Goal: Task Accomplishment & Management: Use online tool/utility

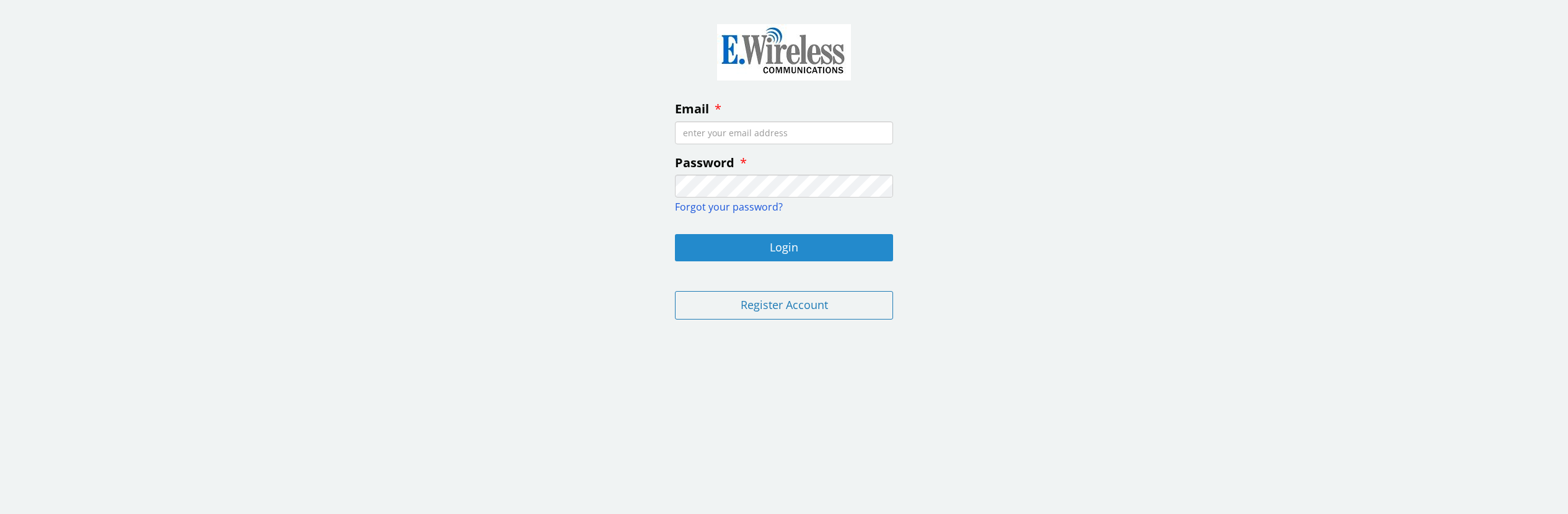
type input "[EMAIL_ADDRESS][DOMAIN_NAME]"
click at [800, 249] on button "Login" at bounding box center [784, 247] width 218 height 27
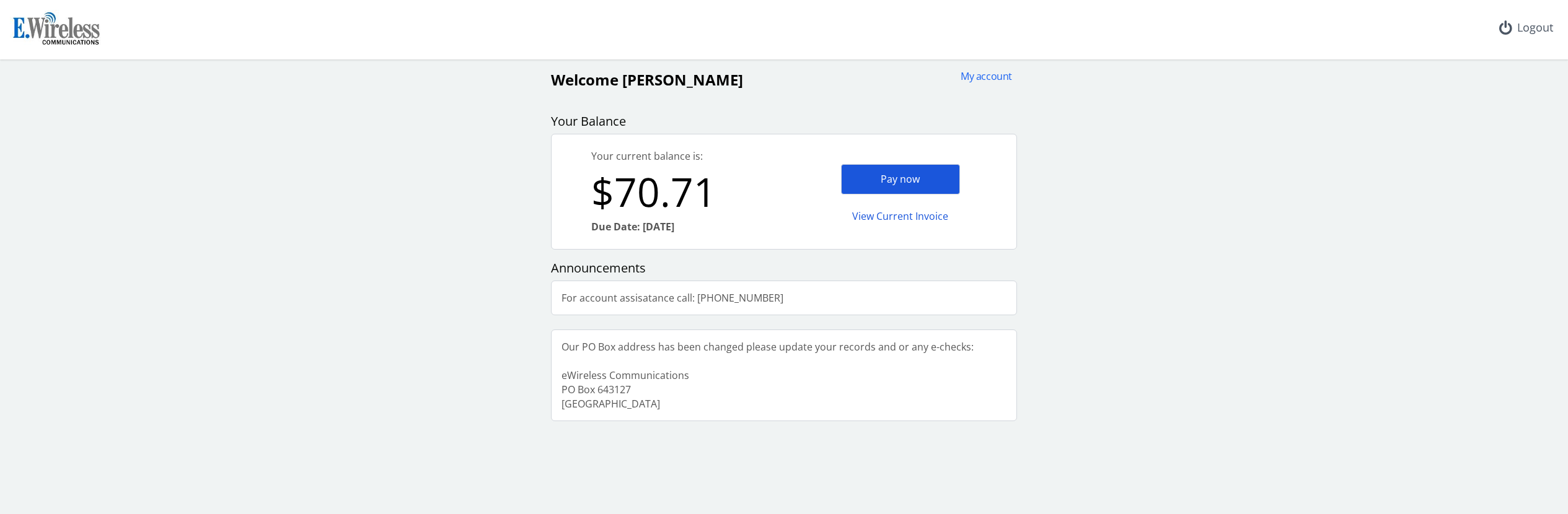
click at [898, 175] on div "Pay now" at bounding box center [900, 179] width 119 height 31
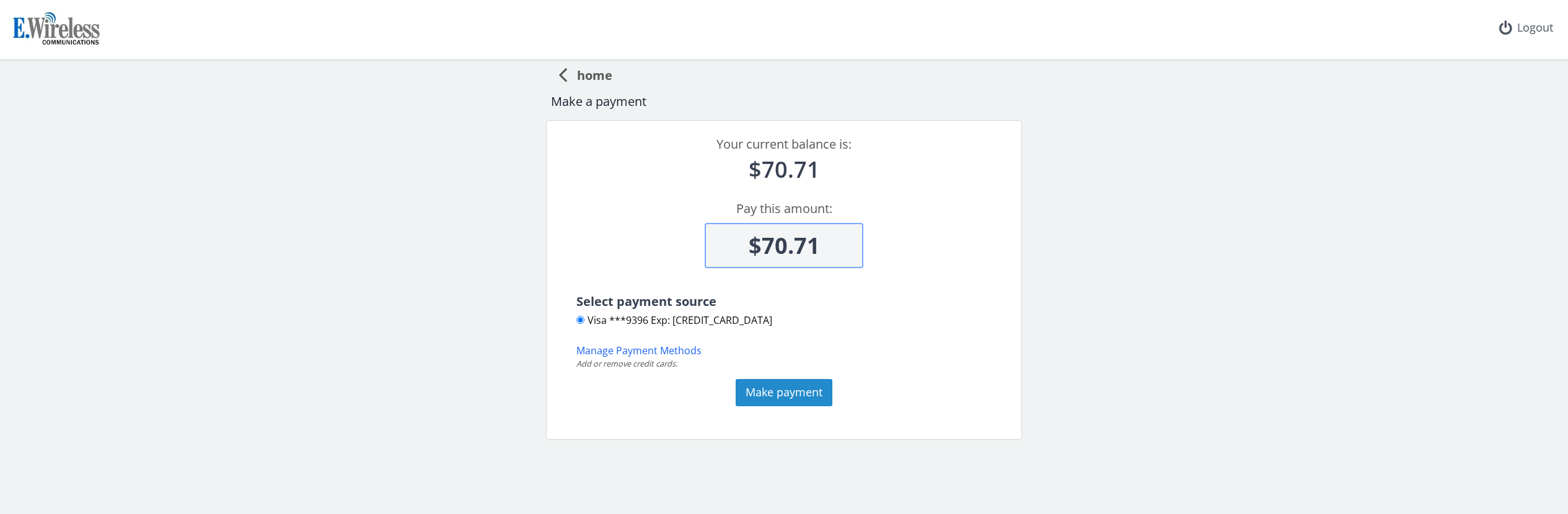
click at [792, 397] on button "Make payment" at bounding box center [784, 392] width 96 height 27
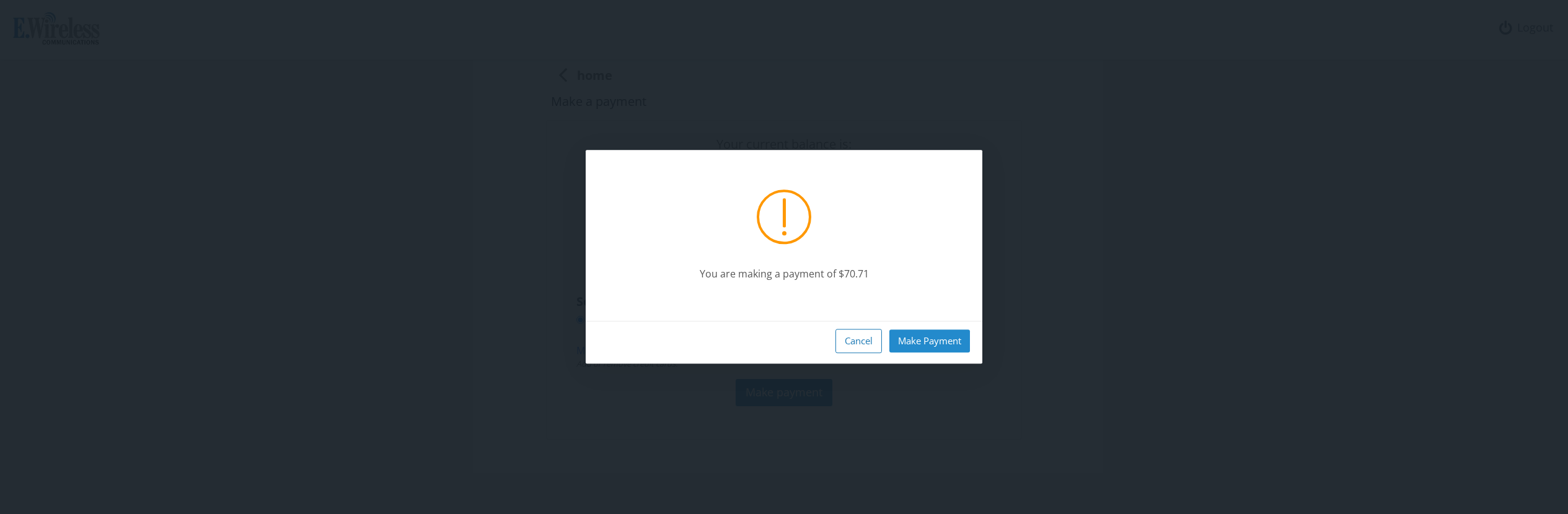
click at [920, 334] on button "Make Payment" at bounding box center [929, 340] width 80 height 23
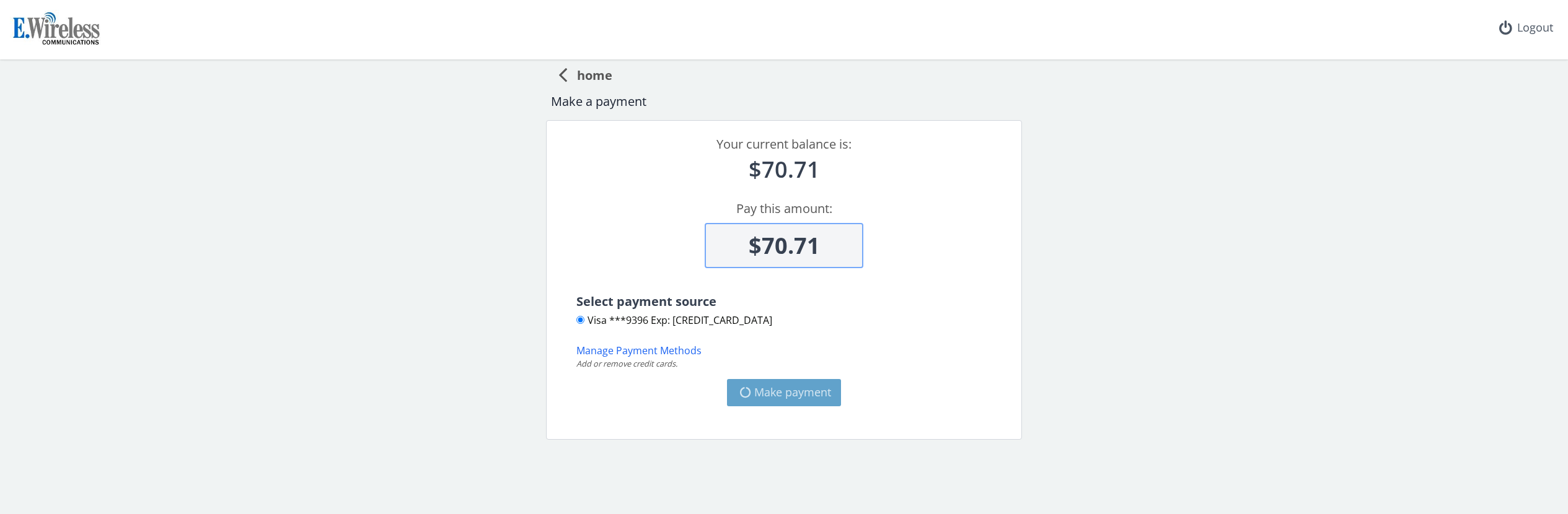
type input "$0"
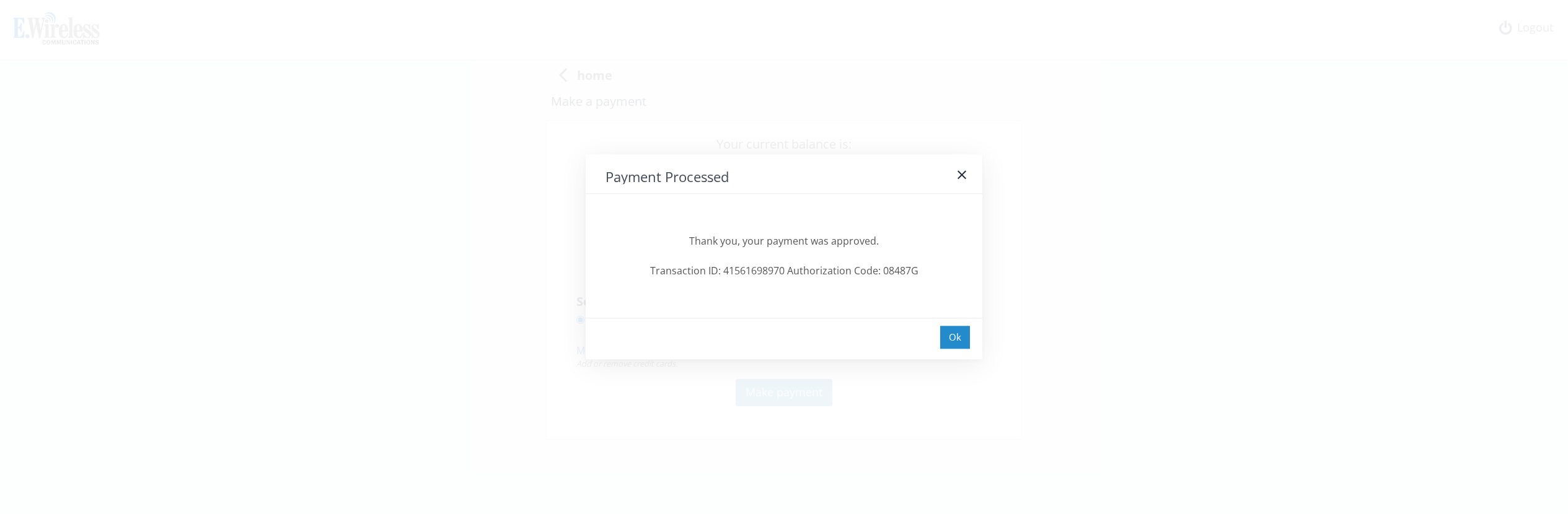
click at [958, 333] on div "Ok" at bounding box center [955, 337] width 30 height 23
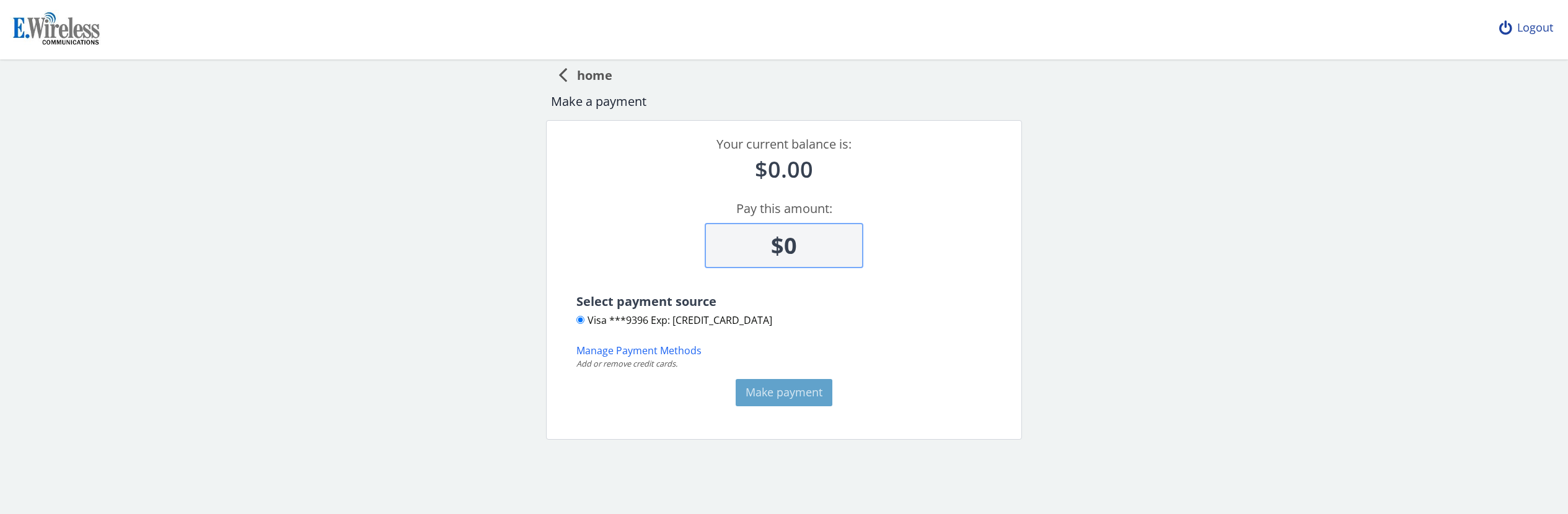
click at [1538, 27] on div "Logout" at bounding box center [1526, 28] width 74 height 55
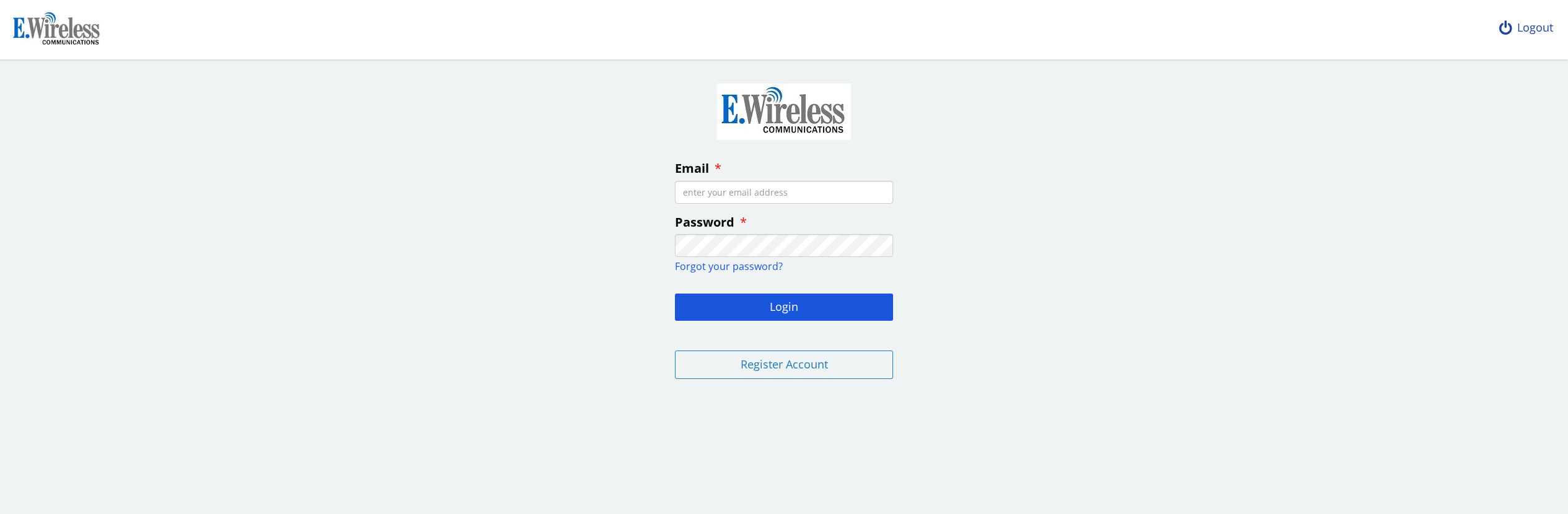
type input "BOBSREPAIR1@ATT.NET"
